Goal: Communication & Community: Answer question/provide support

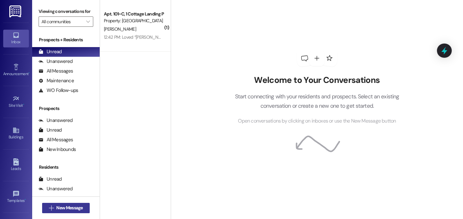
click at [72, 209] on span "New Message" at bounding box center [69, 207] width 26 height 7
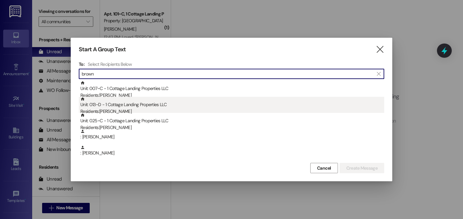
type input "brown"
click at [132, 107] on div "Unit: 013~D - 1 Cottage Landing Properties LLC Residents: [PERSON_NAME]" at bounding box center [232, 106] width 304 height 18
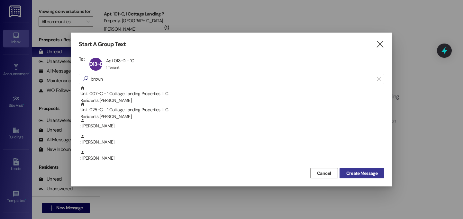
click at [375, 174] on span "Create Message" at bounding box center [362, 173] width 31 height 7
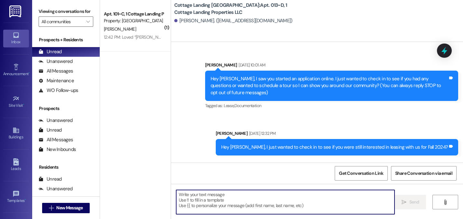
scroll to position [12335, 0]
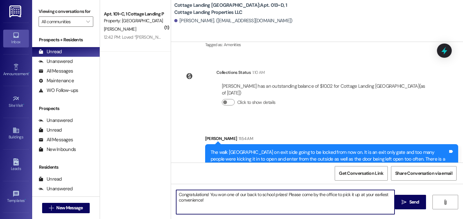
drag, startPoint x: 208, startPoint y: 202, endPoint x: 158, endPoint y: 183, distance: 53.5
click at [158, 183] on div "( 1 ) Apt. 101~C, 1 Cottage Landing Properties LLC Property: [GEOGRAPHIC_DATA] …" at bounding box center [281, 109] width 363 height 219
type textarea "Congratulations! You won one of our back to school prizes! Please come by the o…"
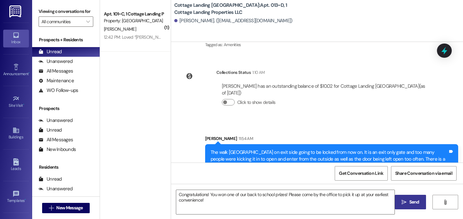
click at [407, 199] on span " Send" at bounding box center [411, 201] width 20 height 7
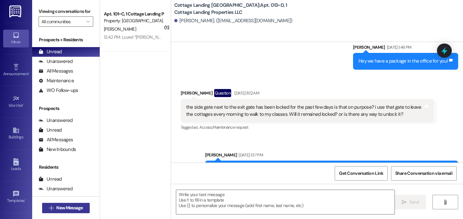
scroll to position [9783, 0]
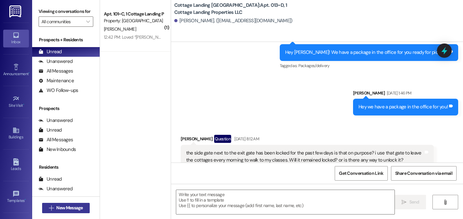
click at [70, 208] on span "New Message" at bounding box center [69, 207] width 26 height 7
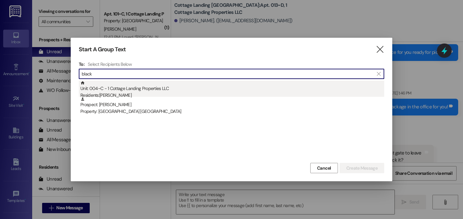
type input "black"
click at [134, 88] on div "Unit: 004~C - 1 Cottage Landing Properties LLC Residents: [PERSON_NAME]" at bounding box center [232, 89] width 304 height 18
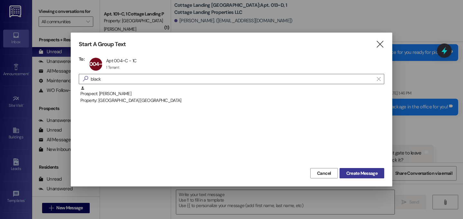
click at [378, 173] on span "Create Message" at bounding box center [362, 173] width 34 height 7
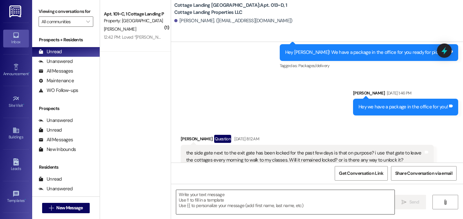
click at [308, 205] on textarea at bounding box center [285, 202] width 219 height 24
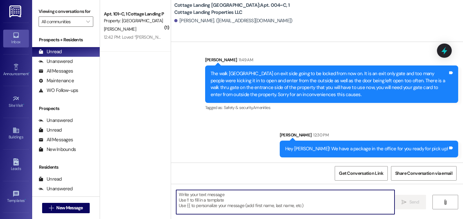
scroll to position [1346, 0]
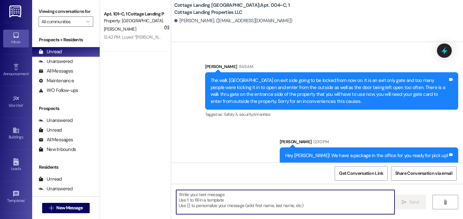
paste textarea "Congratulations! You won one of our back to school prizes! Please come by the o…"
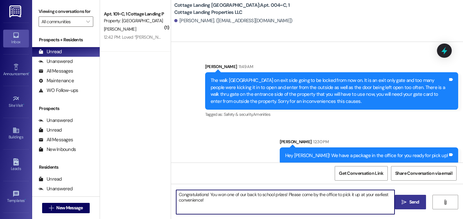
type textarea "Congratulations! You won one of our back to school prizes! Please come by the o…"
click at [397, 200] on button " Send" at bounding box center [410, 201] width 31 height 14
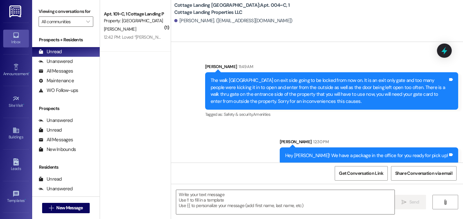
click at [76, 201] on div " New Message" at bounding box center [66, 208] width 48 height 16
click at [76, 204] on span "New Message" at bounding box center [69, 207] width 26 height 7
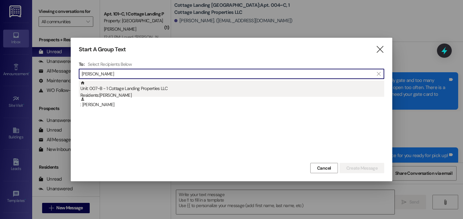
type input "[PERSON_NAME]"
click at [114, 91] on div "Unit: 007~B - 1 Cottage Landing Properties LLC Residents: [PERSON_NAME]" at bounding box center [232, 89] width 304 height 18
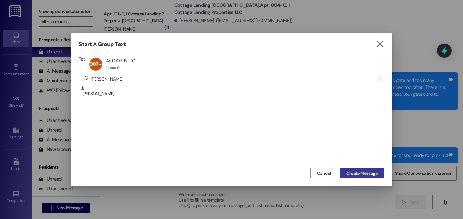
click at [378, 175] on span "Create Message" at bounding box center [362, 173] width 34 height 7
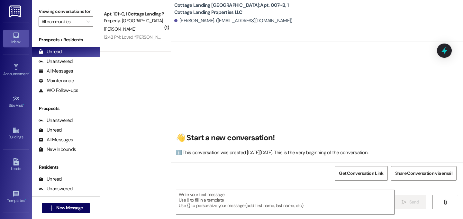
click at [182, 200] on textarea at bounding box center [285, 202] width 219 height 24
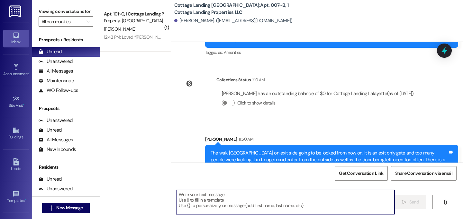
scroll to position [16362, 0]
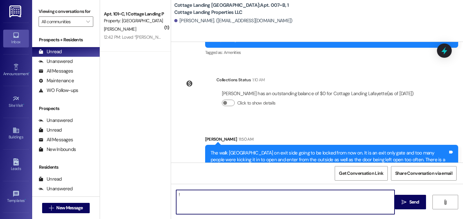
type textarea "!!"
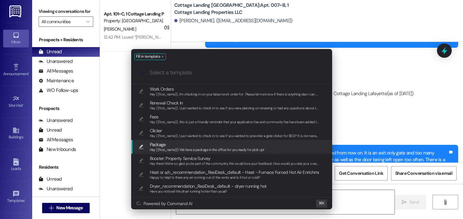
scroll to position [0, 0]
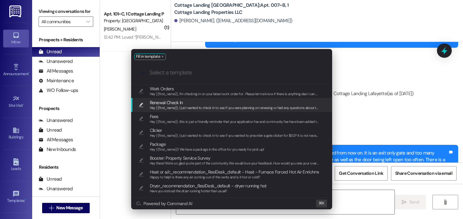
drag, startPoint x: 415, startPoint y: 158, endPoint x: 357, endPoint y: 189, distance: 65.8
click at [415, 158] on div "Fill in template .cls-1{fill:#0a055f;}.cls-2{fill:#0cc4c4;} resideskLogoBlueOra…" at bounding box center [231, 109] width 463 height 219
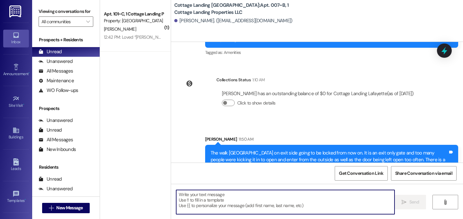
click at [260, 210] on textarea at bounding box center [285, 202] width 219 height 24
paste textarea "Congratulations! You won one of our back to school prizes! Please come by the o…"
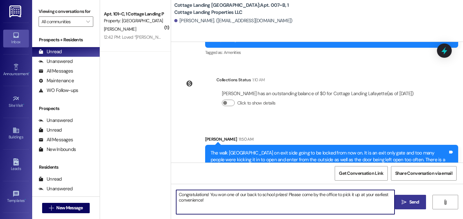
type textarea "Congratulations! You won one of our back to school prizes! Please come by the o…"
click at [417, 205] on span "Send" at bounding box center [415, 201] width 10 height 7
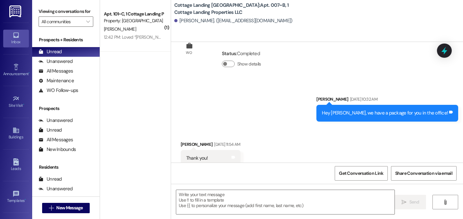
scroll to position [16132, 0]
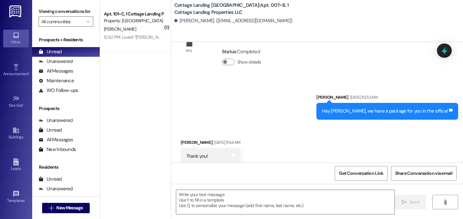
click at [77, 213] on div " New Message" at bounding box center [66, 208] width 48 height 16
click at [79, 209] on span "New Message" at bounding box center [69, 207] width 26 height 7
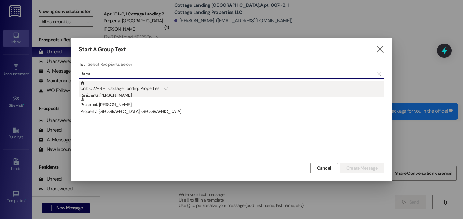
type input "faba"
click at [134, 84] on div "Unit: 022~B - 1 Cottage Landing Properties LLC Residents: [PERSON_NAME]" at bounding box center [232, 89] width 304 height 18
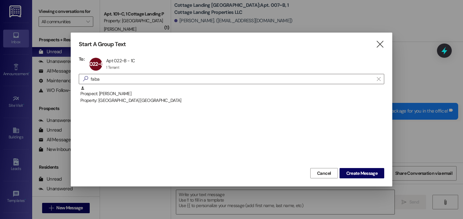
click at [361, 178] on div "Start A Group Text  To: 022~B Apt 022~B - 1C Apt 022~B - 1C 1 Tenant 1 Tenant …" at bounding box center [232, 110] width 322 height 154
click at [362, 175] on span "Create Message" at bounding box center [362, 173] width 31 height 7
click at [330, 198] on div at bounding box center [231, 109] width 463 height 219
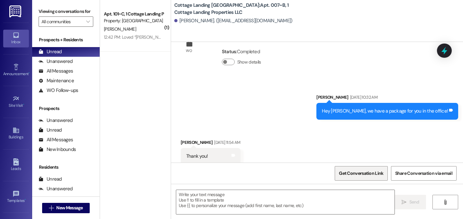
click at [369, 169] on span "Get Conversation Link" at bounding box center [361, 173] width 47 height 14
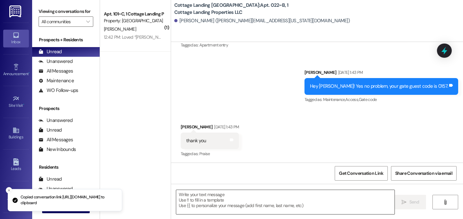
scroll to position [1142, 0]
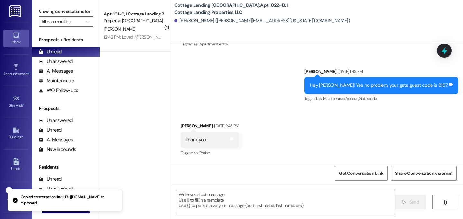
click at [210, 197] on textarea at bounding box center [285, 202] width 219 height 24
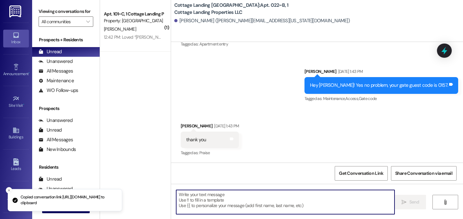
paste textarea "[URL][DOMAIN_NAME]"
type textarea "[URL][DOMAIN_NAME]"
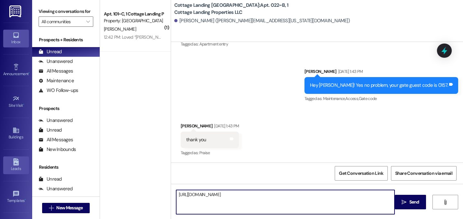
drag, startPoint x: 351, startPoint y: 195, endPoint x: 25, endPoint y: 159, distance: 328.3
click at [25, 159] on div "Inbox Go to Inbox Announcement • Send A Text Announcement Site Visit • Go to Si…" at bounding box center [231, 109] width 463 height 219
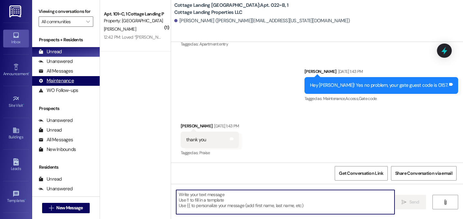
scroll to position [1, 0]
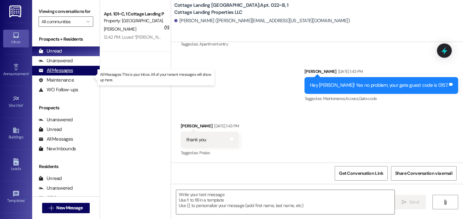
click at [71, 74] on div "All Messages" at bounding box center [56, 70] width 34 height 7
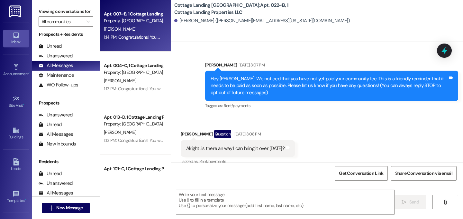
scroll to position [0, 0]
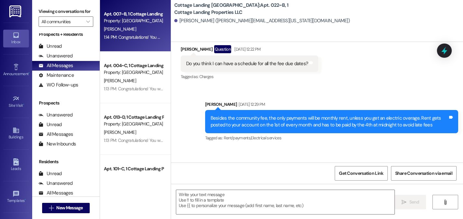
click at [146, 37] on div "Apt. 007~B, 1 Cottage Landing Properties LLC Property: [GEOGRAPHIC_DATA] [GEOGR…" at bounding box center [135, 86] width 71 height 173
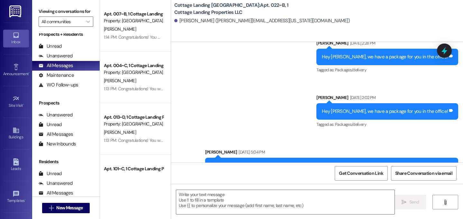
scroll to position [1498, 0]
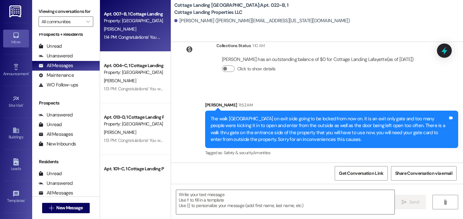
click at [109, 42] on div "Apt. 007~B, 1 Cottage Landing Properties LLC Property: [GEOGRAPHIC_DATA] [GEOGR…" at bounding box center [135, 25] width 71 height 51
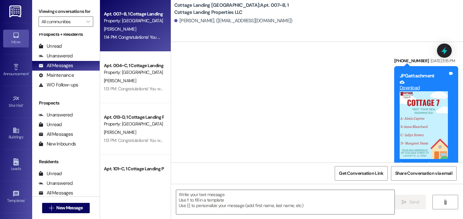
scroll to position [16414, 0]
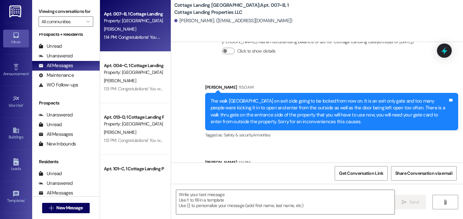
click at [244, 172] on div "Congratulations! You won one of our back to school prizes! Please come by the o…" at bounding box center [330, 179] width 238 height 14
copy div "Congratulations! You won one of our back to school prizes! Please come by the o…"
click at [74, 210] on span "New Message" at bounding box center [69, 207] width 26 height 7
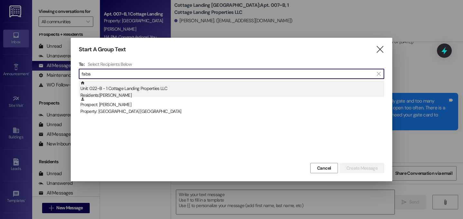
type input "faba"
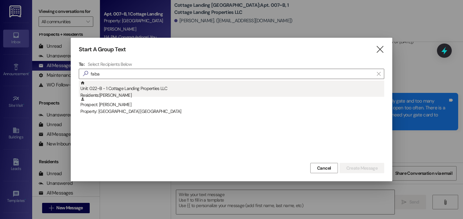
click at [128, 92] on div "Residents: [PERSON_NAME]" at bounding box center [232, 95] width 304 height 7
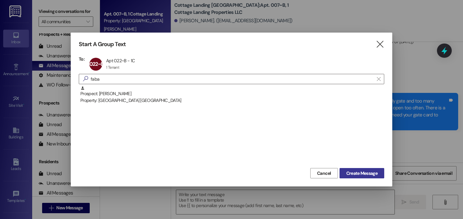
click at [381, 170] on button "Create Message" at bounding box center [362, 173] width 45 height 10
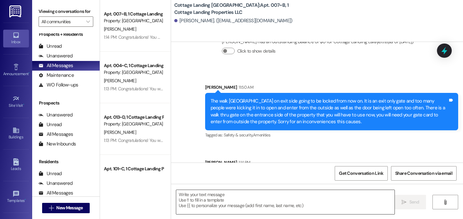
click at [247, 204] on textarea at bounding box center [285, 202] width 219 height 24
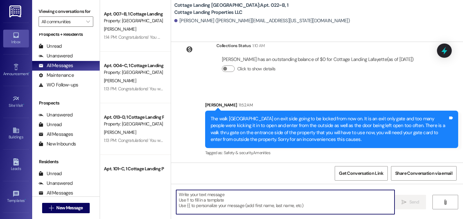
scroll to position [1498, 0]
paste textarea "Congratulations! You won one of our back to school prizes! Please come by the o…"
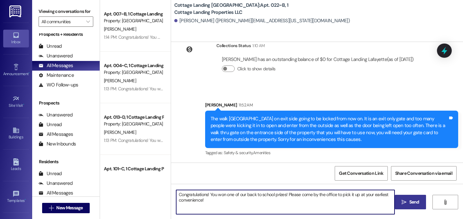
type textarea "Congratulations! You won one of our back to school prizes! Please come by the o…"
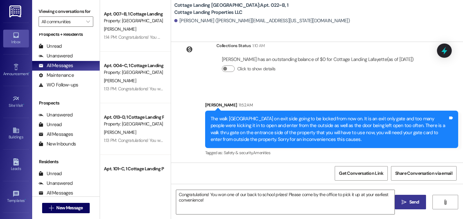
click at [414, 203] on span "Send" at bounding box center [415, 201] width 10 height 7
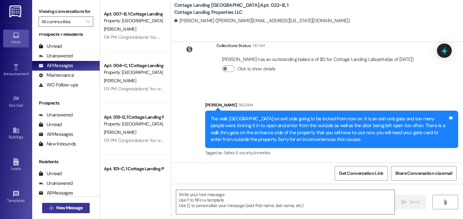
click at [77, 208] on span "New Message" at bounding box center [69, 207] width 26 height 7
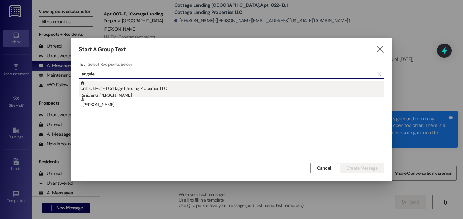
type input "angele"
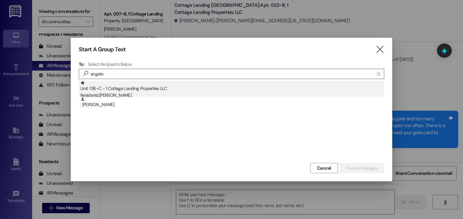
click at [142, 90] on div "Unit: 016~C - 1 Cottage Landing Properties LLC Residents: [PERSON_NAME]" at bounding box center [232, 89] width 304 height 18
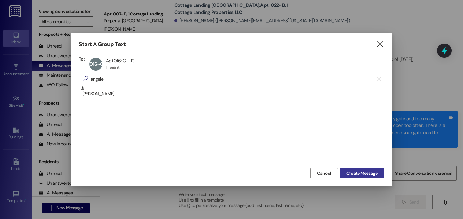
click at [362, 174] on span "Create Message" at bounding box center [362, 173] width 31 height 7
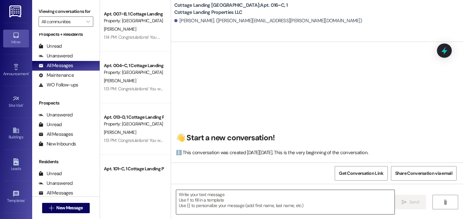
click at [200, 201] on textarea at bounding box center [285, 202] width 219 height 24
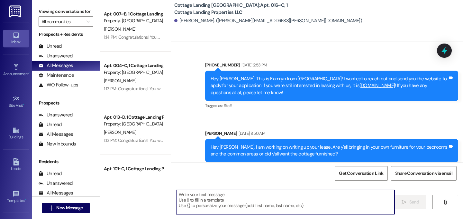
scroll to position [21413, 0]
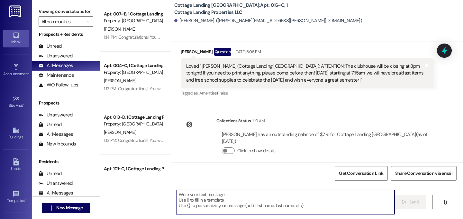
paste textarea "Congratulations! You won one of our back to school prizes! Please come by the o…"
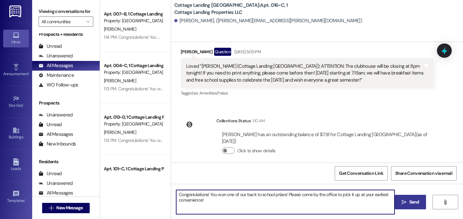
type textarea "Congratulations! You won one of our back to school prizes! Please come by the o…"
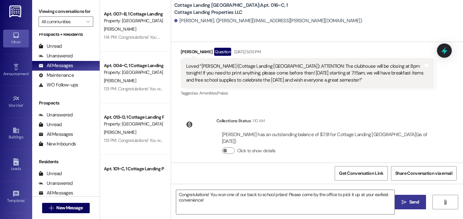
click at [417, 202] on span "Send" at bounding box center [415, 201] width 10 height 7
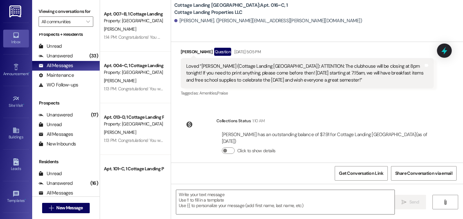
scroll to position [21278, 0]
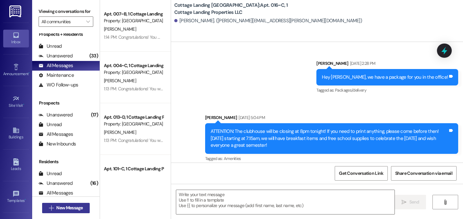
click at [42, 204] on button " New Message" at bounding box center [66, 207] width 48 height 10
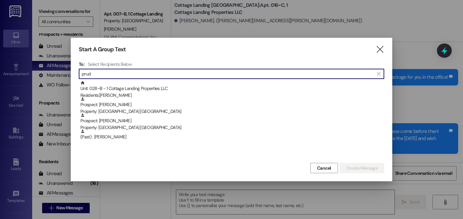
type input "prud"
drag, startPoint x: 343, startPoint y: 181, endPoint x: 356, endPoint y: 175, distance: 14.4
click at [344, 180] on div "Start A Group Text  To: Select Recipients Below  prud  Unit: 028~B - 1 Cotta…" at bounding box center [231, 109] width 463 height 219
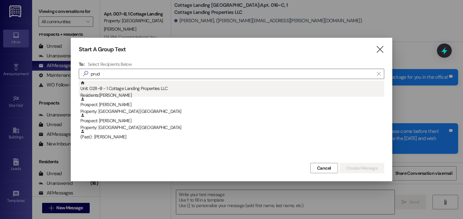
click at [123, 95] on div "Residents: [PERSON_NAME]" at bounding box center [232, 95] width 304 height 7
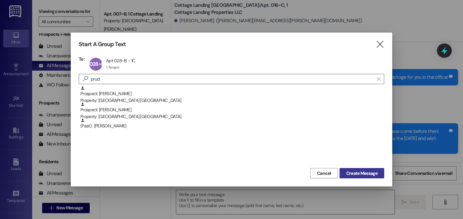
click at [369, 175] on span "Create Message" at bounding box center [362, 173] width 31 height 7
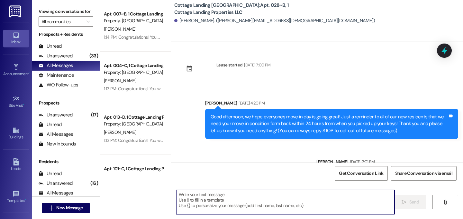
click at [228, 201] on textarea at bounding box center [285, 202] width 219 height 24
paste textarea "Congratulations! You won one of our back to school prizes! Please come by the o…"
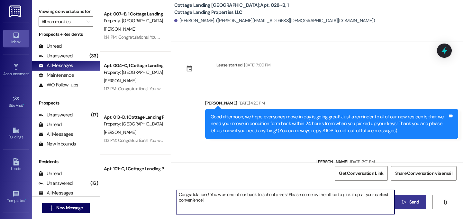
type textarea "Congratulations! You won one of our back to school prizes! Please come by the o…"
click at [395, 204] on button " Send" at bounding box center [410, 201] width 31 height 14
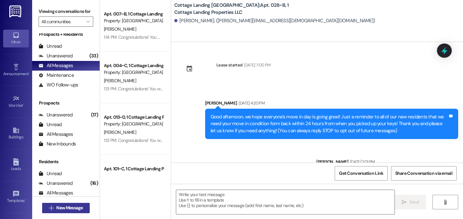
click at [69, 205] on span "New Message" at bounding box center [69, 207] width 26 height 7
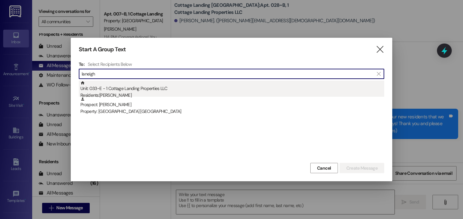
type input "laneigh"
click at [125, 87] on div "Unit: 033~E - 1 Cottage Landing Properties LLC Residents: [PERSON_NAME]" at bounding box center [232, 89] width 304 height 18
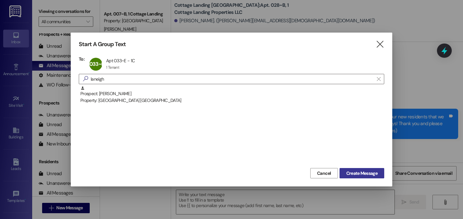
click at [351, 168] on button "Create Message" at bounding box center [362, 173] width 45 height 10
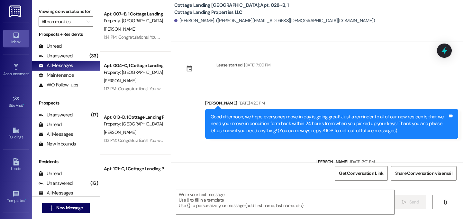
click at [225, 200] on textarea at bounding box center [285, 202] width 219 height 24
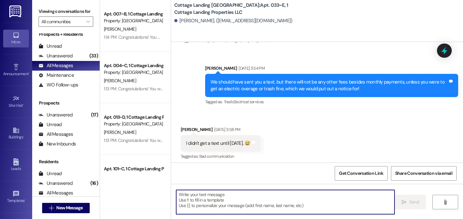
scroll to position [471, 0]
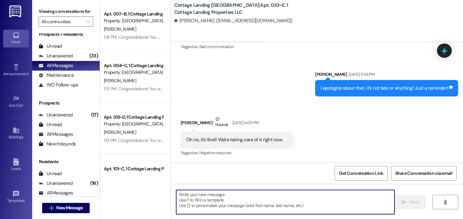
click at [225, 200] on textarea at bounding box center [285, 202] width 219 height 24
paste textarea "Congratulations! You won one of our back to school prizes! Please come by the o…"
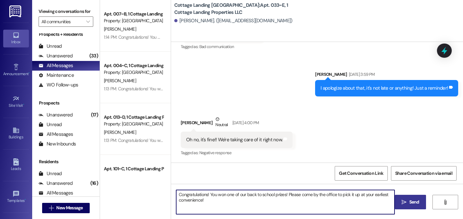
type textarea "Congratulations! You won one of our back to school prizes! Please come by the o…"
click at [414, 202] on span "Send" at bounding box center [415, 201] width 10 height 7
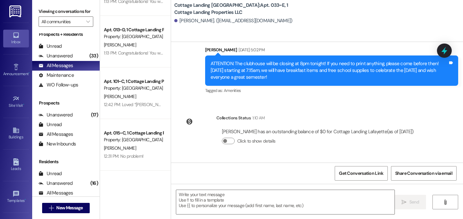
scroll to position [1104, 0]
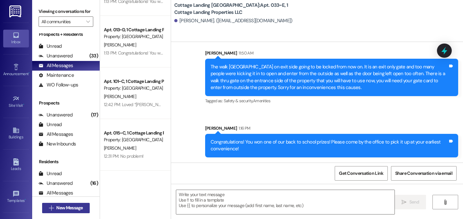
click at [70, 203] on button " New Message" at bounding box center [66, 207] width 48 height 10
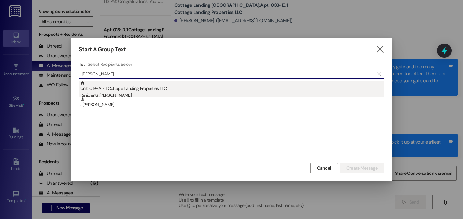
type input "[PERSON_NAME]"
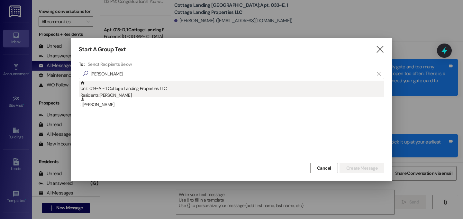
click at [137, 89] on div "Unit: 019~A - 1 Cottage Landing Properties LLC Residents: [PERSON_NAME]" at bounding box center [232, 89] width 304 height 18
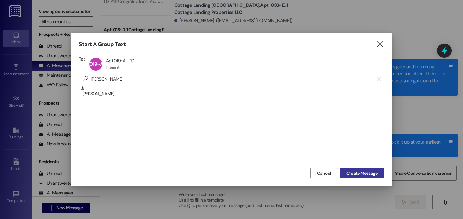
click at [354, 171] on span "Create Message" at bounding box center [362, 173] width 31 height 7
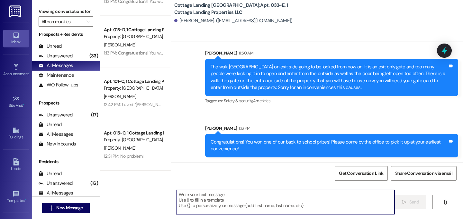
click at [193, 201] on textarea at bounding box center [285, 202] width 219 height 24
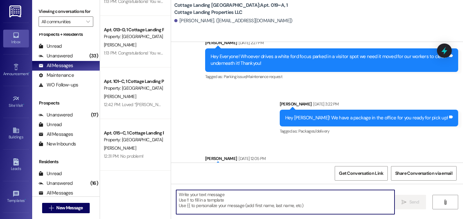
scroll to position [6511, 0]
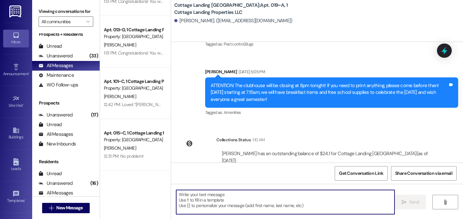
paste textarea "Congratulations! You won one of our back to school prizes! Please come by the o…"
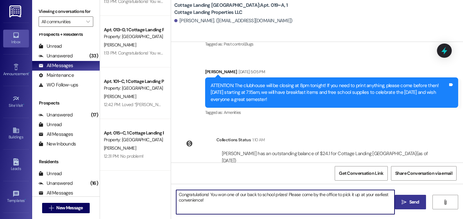
type textarea "Congratulations! You won one of our back to school prizes! Please come by the o…"
click at [417, 202] on span "Send" at bounding box center [415, 201] width 10 height 7
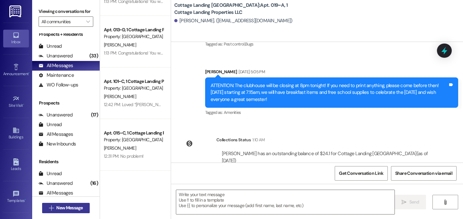
click at [75, 209] on span "New Message" at bounding box center [69, 207] width 26 height 7
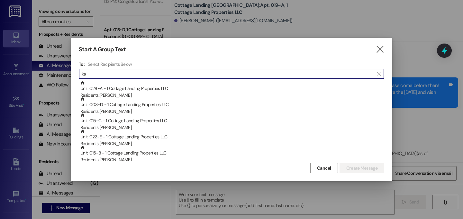
type input "k"
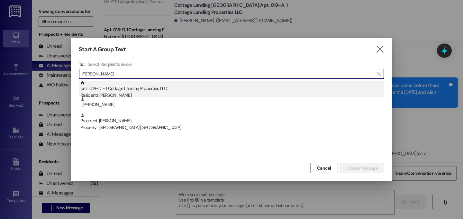
type input "[PERSON_NAME]"
click at [110, 94] on div "Residents: [PERSON_NAME]" at bounding box center [232, 95] width 304 height 7
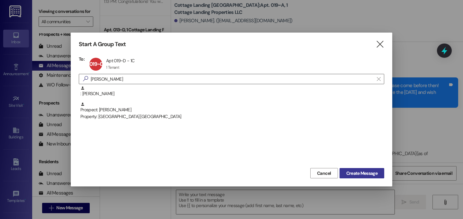
click at [359, 174] on span "Create Message" at bounding box center [362, 173] width 31 height 7
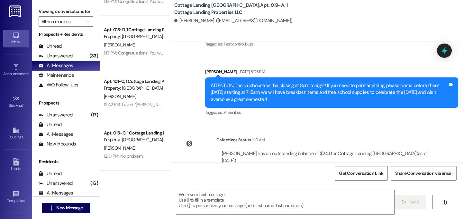
click at [201, 197] on textarea at bounding box center [285, 202] width 219 height 24
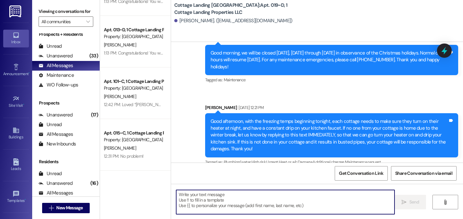
paste textarea "Congratulations! You won one of our back to school prizes! Please come by the o…"
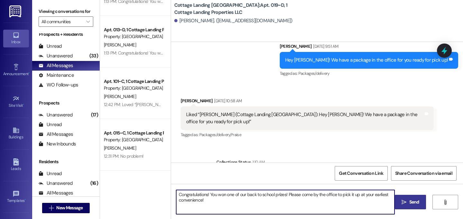
scroll to position [12489, 0]
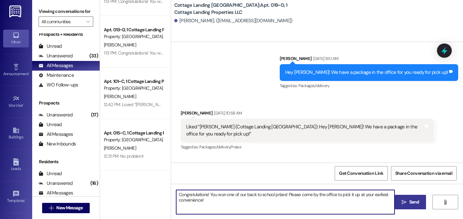
type textarea "Congratulations! You won one of our back to school prizes! Please come by the o…"
click at [402, 201] on icon "" at bounding box center [404, 201] width 5 height 5
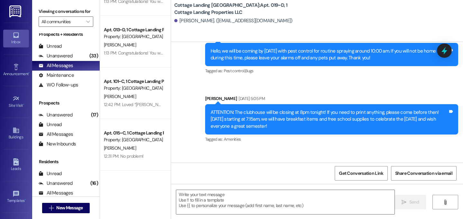
scroll to position [12367, 0]
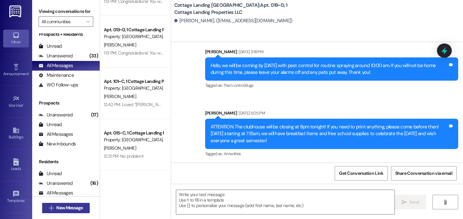
click at [71, 209] on span "New Message" at bounding box center [69, 207] width 26 height 7
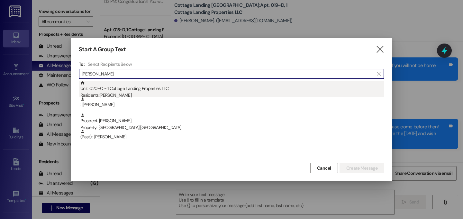
type input "[PERSON_NAME]"
click at [107, 95] on div "Residents: [PERSON_NAME]" at bounding box center [232, 95] width 304 height 7
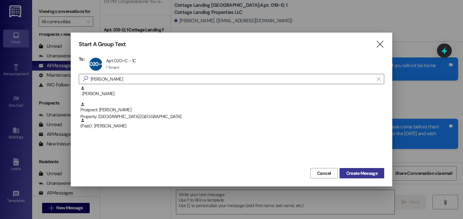
click at [371, 171] on span "Create Message" at bounding box center [362, 173] width 31 height 7
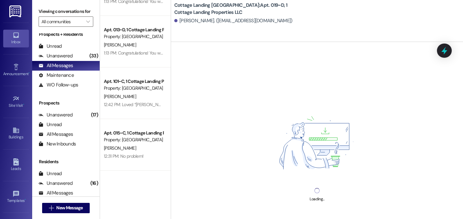
click at [273, 200] on div "Loading..." at bounding box center [317, 151] width 292 height 219
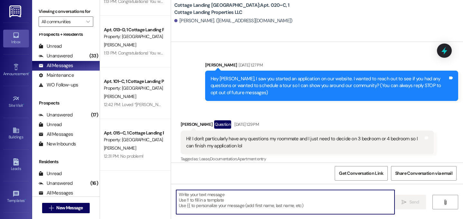
scroll to position [21531, 0]
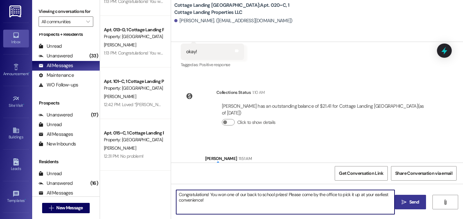
type textarea "Congratulations! You won one of our back to school prizes! Please come by the o…"
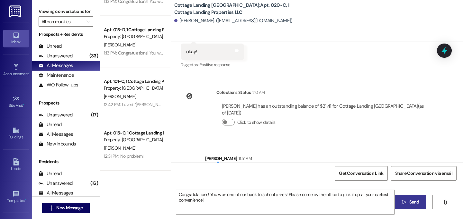
click at [416, 202] on span "Send" at bounding box center [415, 201] width 10 height 7
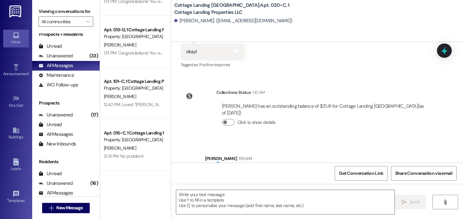
scroll to position [21397, 0]
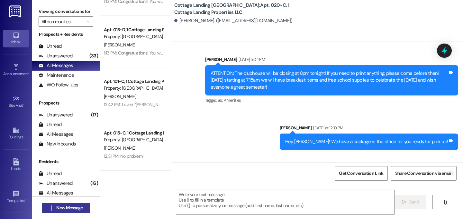
click at [70, 206] on span "New Message" at bounding box center [69, 207] width 26 height 7
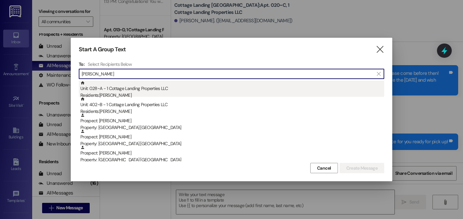
type input "[PERSON_NAME]"
click at [118, 84] on div "Unit: 028~A - 1 Cottage Landing Properties LLC Residents: [PERSON_NAME]" at bounding box center [232, 89] width 304 height 18
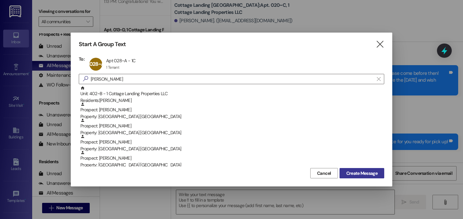
click at [360, 173] on span "Create Message" at bounding box center [362, 173] width 31 height 7
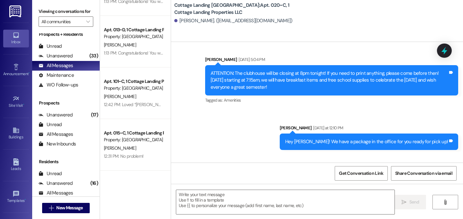
click at [207, 197] on textarea at bounding box center [285, 202] width 219 height 24
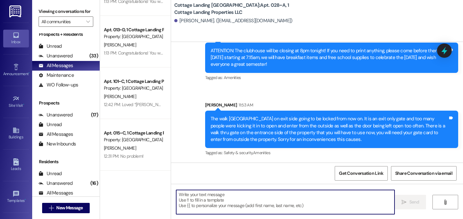
scroll to position [315, 0]
paste textarea "Congratulations! You won one of our back to school prizes! Please come by the o…"
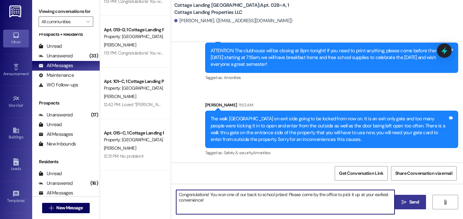
type textarea "Congratulations! You won one of our back to school prizes! Please come by the o…"
click at [410, 200] on span "Send" at bounding box center [415, 201] width 10 height 7
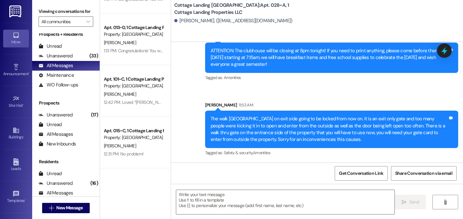
scroll to position [90, 0]
click at [83, 204] on button " New Message" at bounding box center [66, 207] width 48 height 10
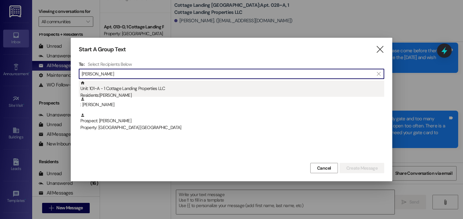
type input "[PERSON_NAME]"
click at [128, 92] on div "Residents: [PERSON_NAME]" at bounding box center [232, 95] width 304 height 7
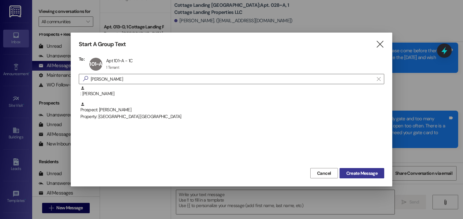
click at [366, 171] on span "Create Message" at bounding box center [362, 173] width 31 height 7
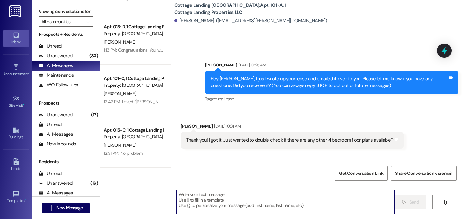
scroll to position [12592, 0]
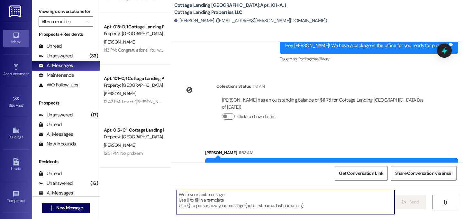
click at [187, 200] on textarea at bounding box center [285, 202] width 219 height 24
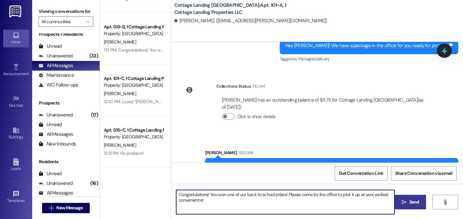
type textarea "Congratulations! You won one of our back to school prizes! Please come by the o…"
click at [409, 200] on span "Send" at bounding box center [414, 201] width 13 height 7
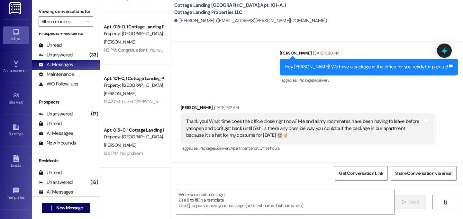
scroll to position [4, 0]
click at [54, 49] on div "Unread" at bounding box center [50, 45] width 23 height 7
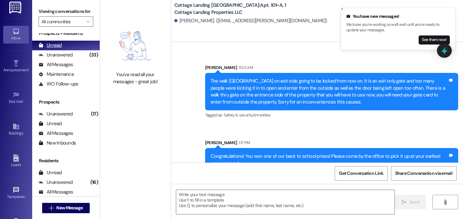
scroll to position [12688, 0]
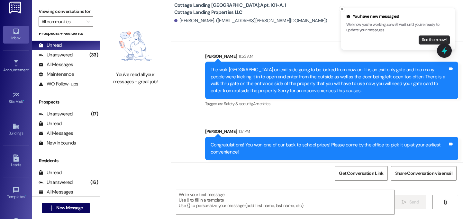
click at [431, 40] on button "See them now!" at bounding box center [434, 39] width 31 height 9
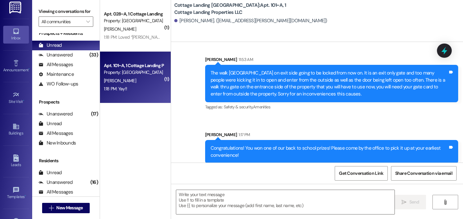
scroll to position [12698, 0]
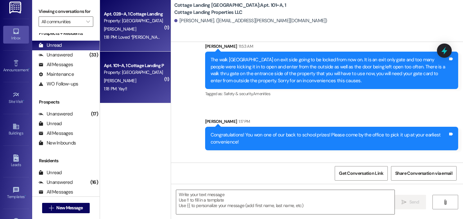
click at [160, 39] on div "1:18 PM: Loved “[PERSON_NAME] (Cottage Landing [GEOGRAPHIC_DATA]): Congratulati…" at bounding box center [292, 37] width 376 height 6
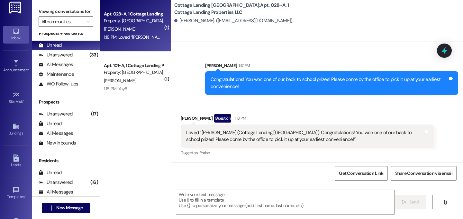
scroll to position [429, 0]
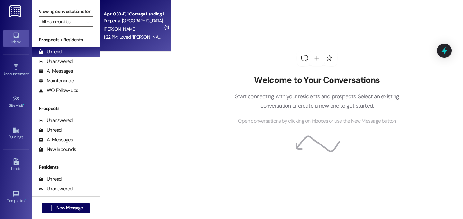
click at [129, 34] on div "1:22 PM: Loved “[PERSON_NAME] (Cottage Landing [GEOGRAPHIC_DATA]): Congratulati…" at bounding box center [292, 37] width 377 height 6
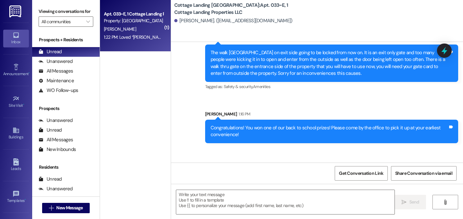
scroll to position [1166, 0]
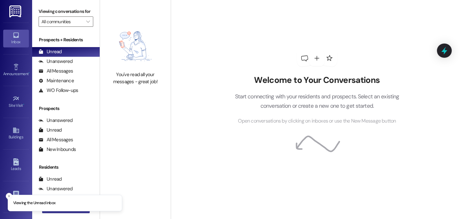
click at [82, 211] on button " New Message" at bounding box center [66, 207] width 48 height 10
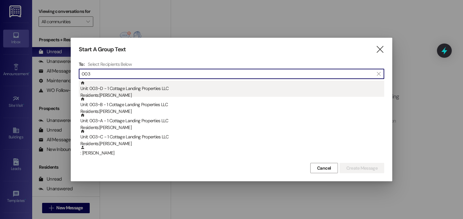
type input "003"
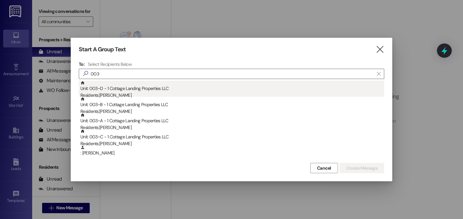
click at [151, 88] on div "Unit: 003~D - 1 Cottage Landing Properties LLC Residents: [PERSON_NAME]" at bounding box center [232, 89] width 304 height 18
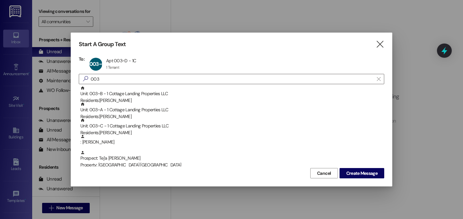
click at [151, 88] on div "Unit: 003~B - 1 Cottage Landing Properties LLC Residents: Kaylie Giroir" at bounding box center [232, 95] width 304 height 18
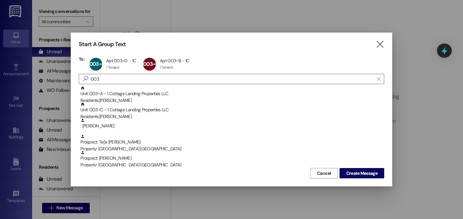
click at [151, 88] on div "Unit: 003~A - 1 Cottage Landing Properties LLC Residents: Kaitlyn Murphy" at bounding box center [232, 95] width 304 height 18
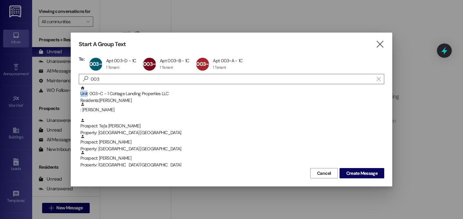
click at [151, 88] on div "Unit: 003~C - 1 Cottage Landing Properties LLC Residents: Jaci Daigle" at bounding box center [232, 95] width 304 height 18
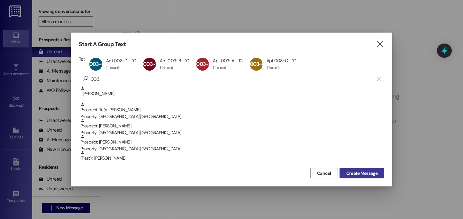
click at [374, 171] on span "Create Message" at bounding box center [362, 173] width 31 height 7
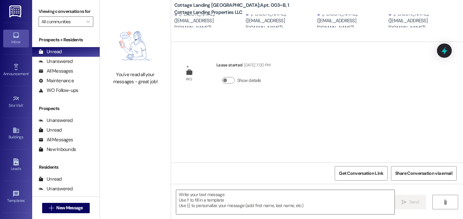
click at [226, 205] on textarea at bounding box center [285, 202] width 219 height 24
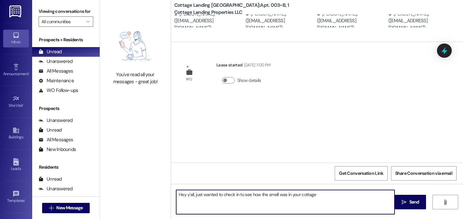
type textarea "Hey y'all, just wanted to check in to see how the smell was in your cottage?"
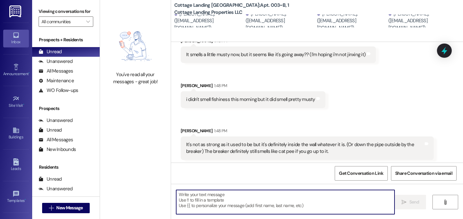
scroll to position [129, 0]
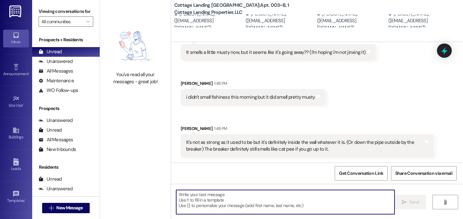
click at [216, 200] on textarea at bounding box center [285, 202] width 219 height 24
click at [227, 197] on textarea at bounding box center [285, 202] width 219 height 24
click at [245, 197] on textarea at bounding box center [285, 202] width 219 height 24
click at [231, 207] on textarea at bounding box center [285, 202] width 219 height 24
